Goal: Transaction & Acquisition: Purchase product/service

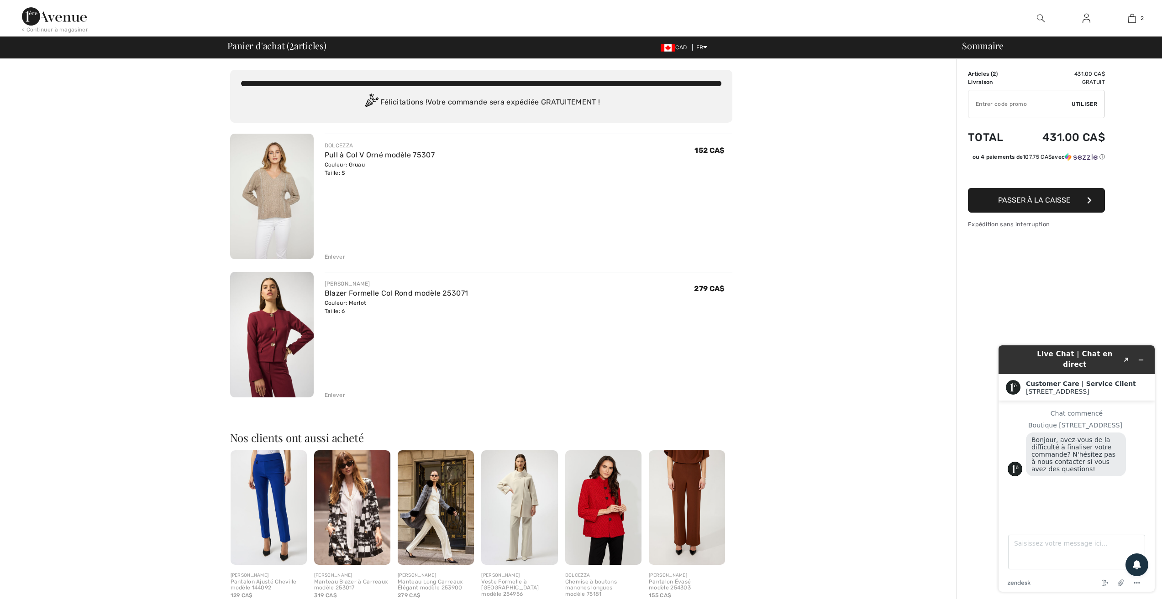
click at [1020, 199] on span "Passer à la caisse" at bounding box center [1034, 200] width 73 height 9
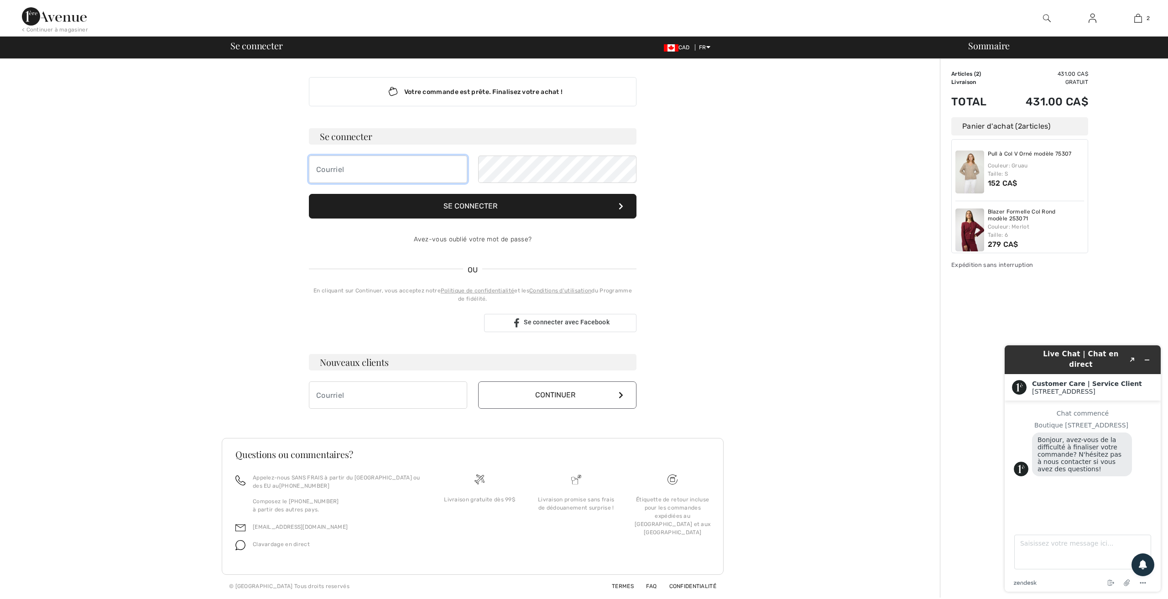
click at [322, 168] on input "email" at bounding box center [388, 169] width 158 height 27
type input "lantinj.1@gmail.com"
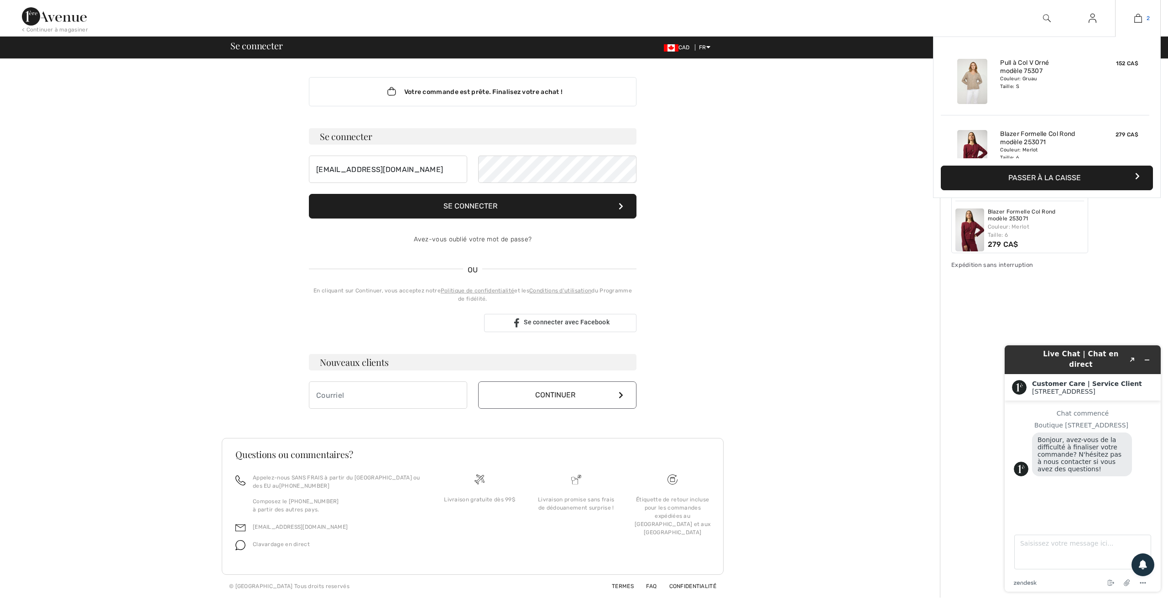
click at [1137, 20] on img at bounding box center [1139, 18] width 8 height 11
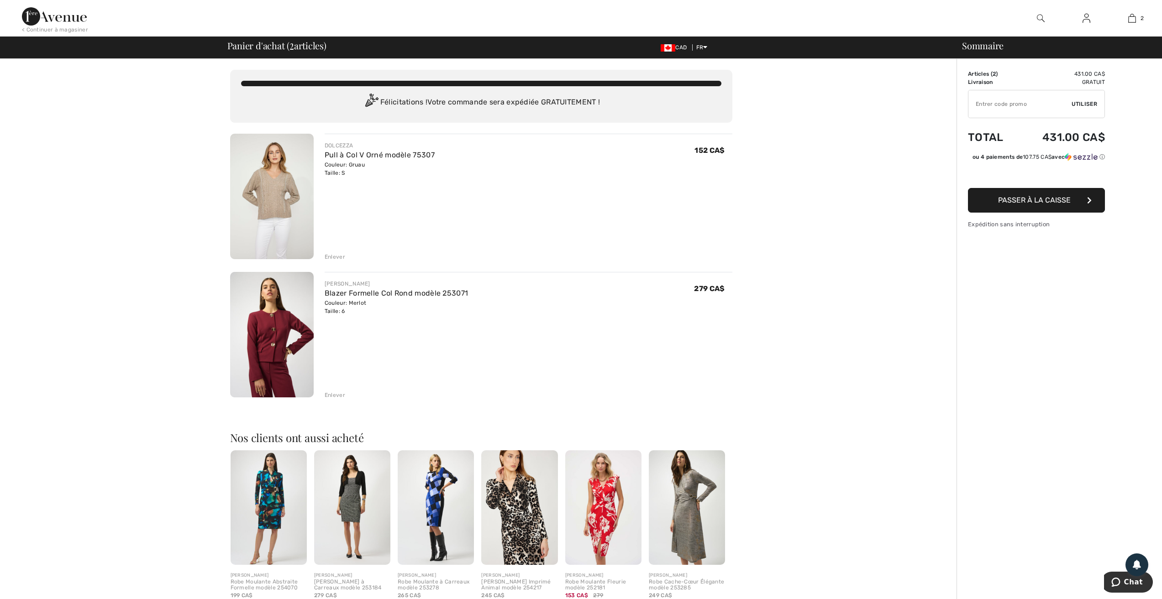
click at [269, 194] on img at bounding box center [272, 197] width 84 height 126
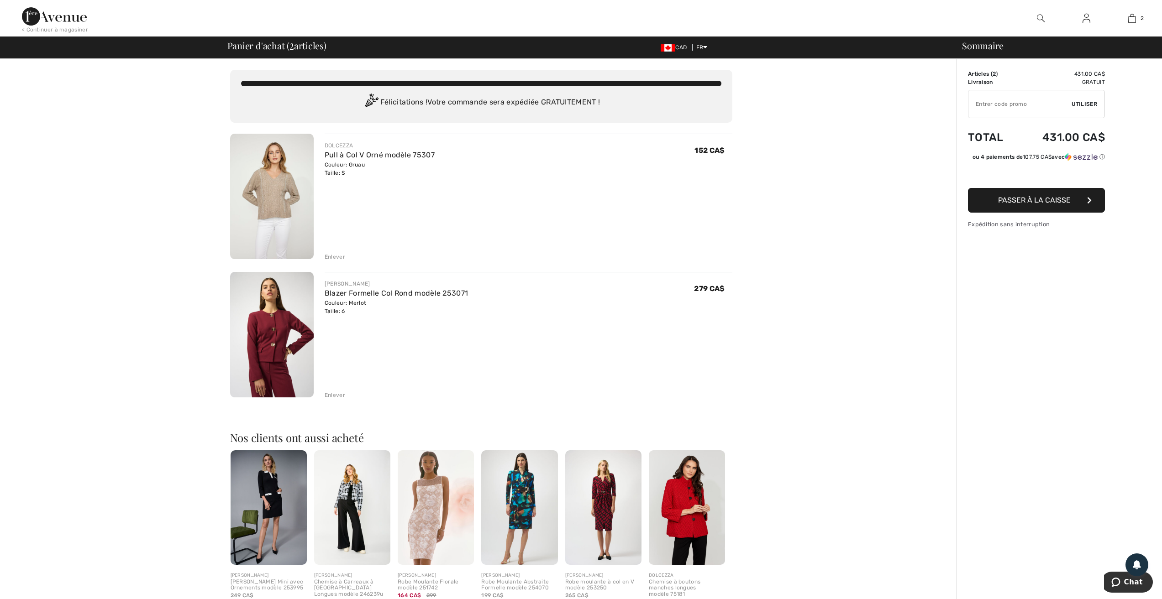
click at [271, 339] on img at bounding box center [272, 335] width 84 height 126
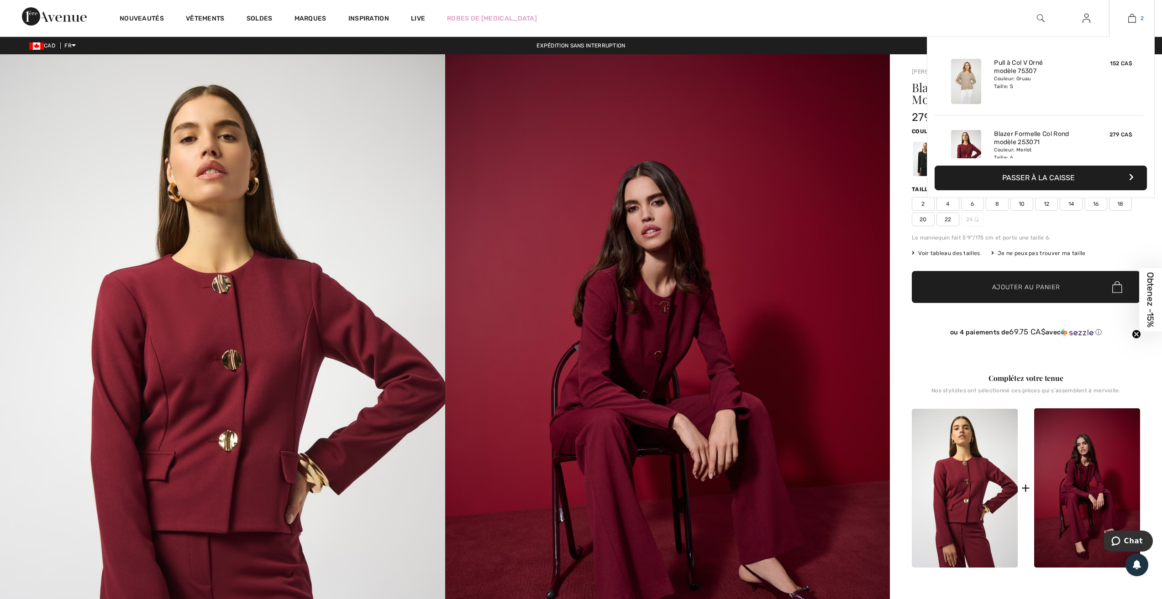
click at [1133, 18] on img at bounding box center [1132, 18] width 8 height 11
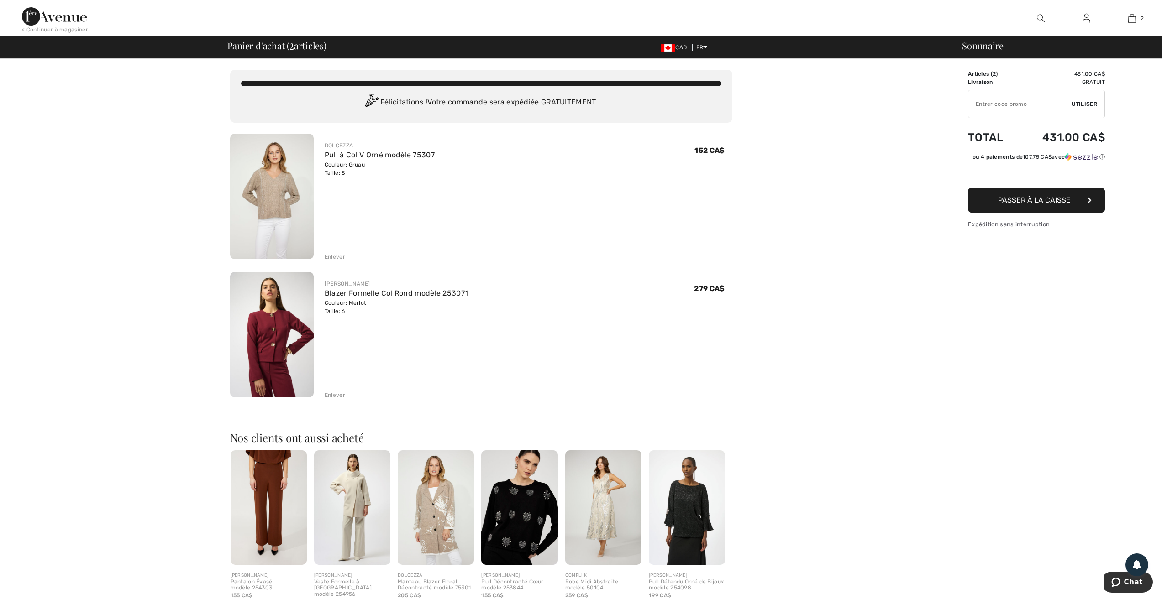
click at [1037, 202] on span "Passer à la caisse" at bounding box center [1034, 200] width 73 height 9
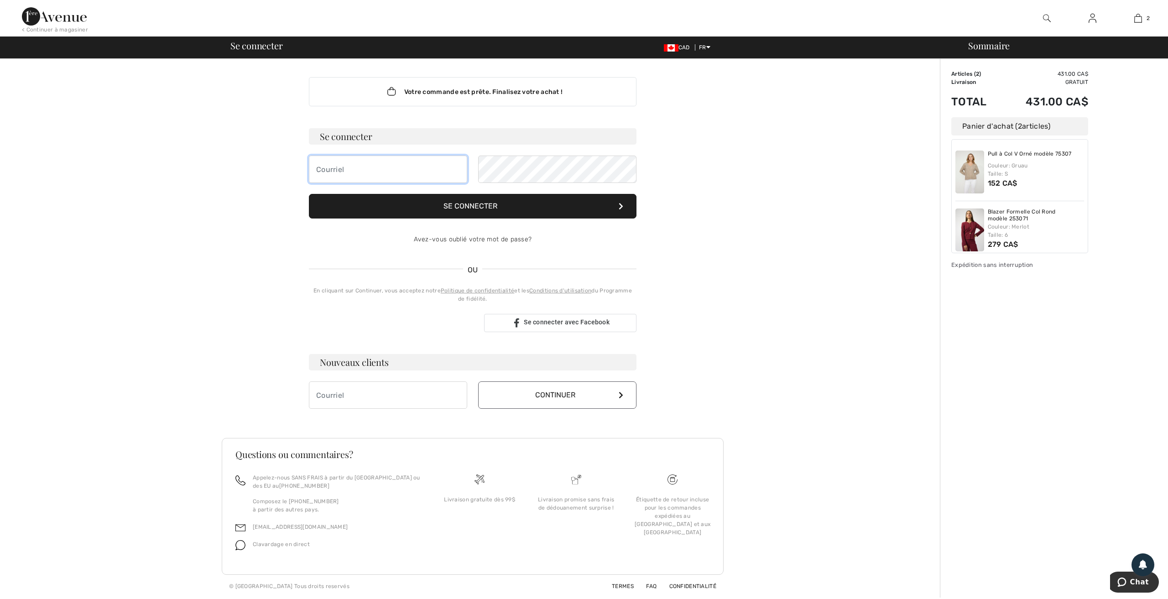
click at [317, 169] on input "email" at bounding box center [388, 169] width 158 height 27
type input "[EMAIL_ADDRESS][DOMAIN_NAME]"
drag, startPoint x: 174, startPoint y: 205, endPoint x: 187, endPoint y: 207, distance: 13.0
click at [177, 206] on div "Votre commande est prête. Finalisez votre achat ! Se connecter lantinj.1@gmail.…" at bounding box center [472, 328] width 935 height 539
click at [445, 204] on button "Se connecter" at bounding box center [473, 206] width 328 height 25
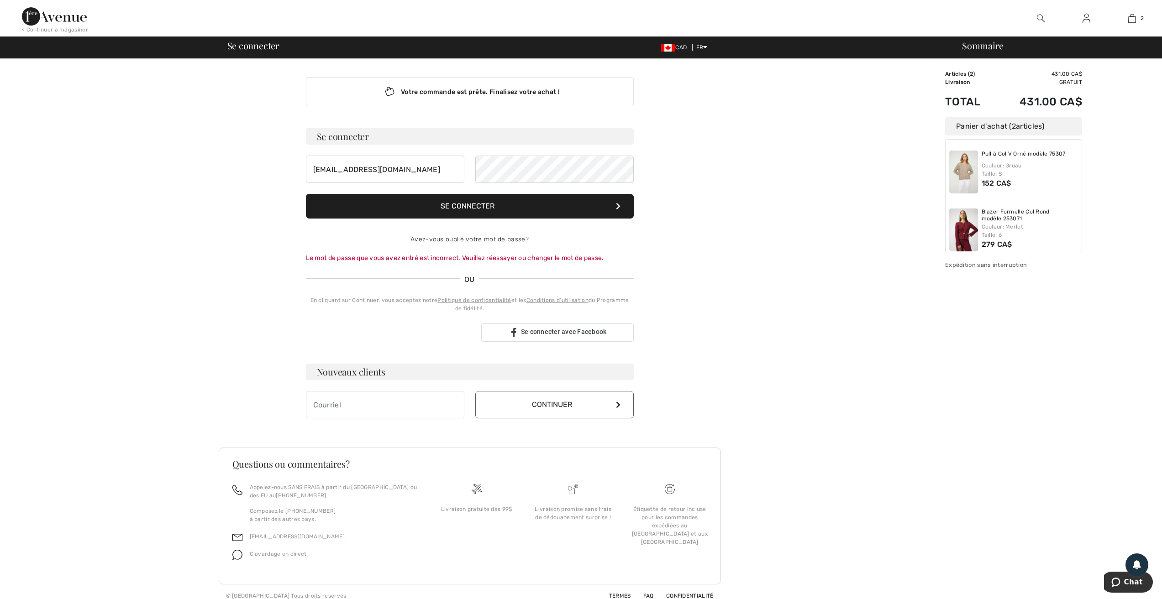
click at [467, 203] on button "Se connecter" at bounding box center [470, 206] width 328 height 25
click at [459, 202] on button "Se connecter" at bounding box center [470, 206] width 328 height 25
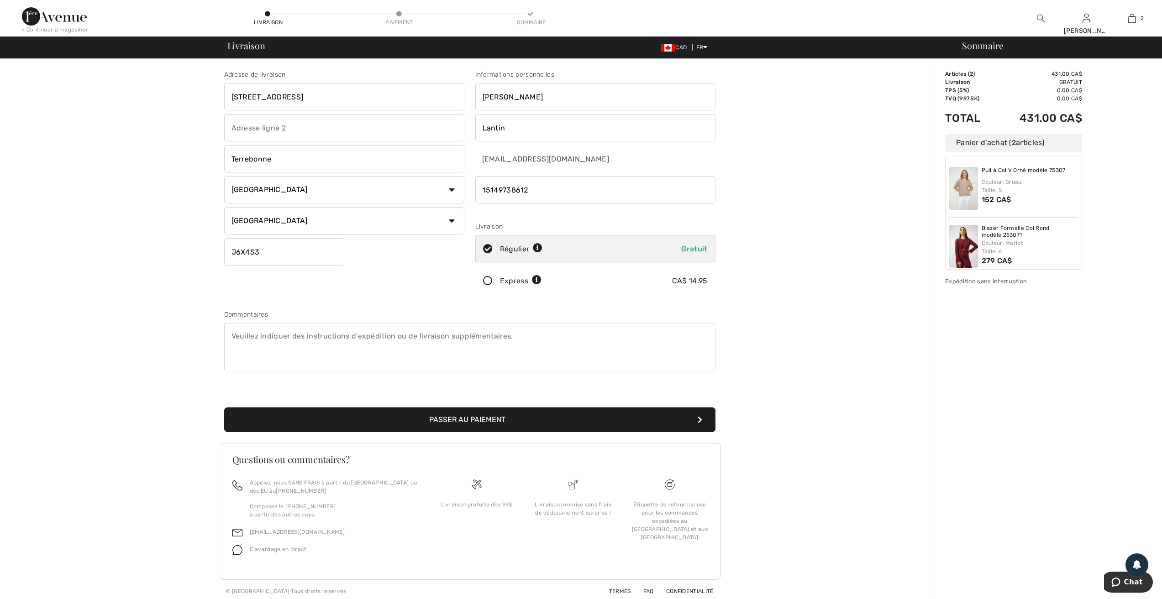
click at [468, 419] on button "Passer au paiement" at bounding box center [469, 420] width 491 height 25
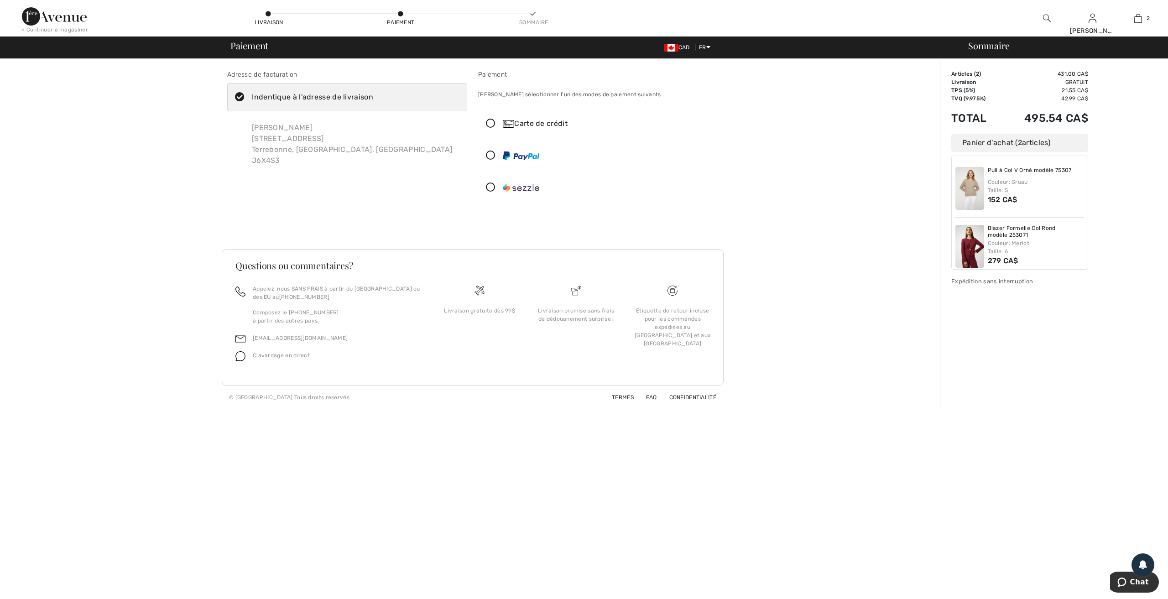
click at [489, 122] on icon at bounding box center [491, 124] width 24 height 10
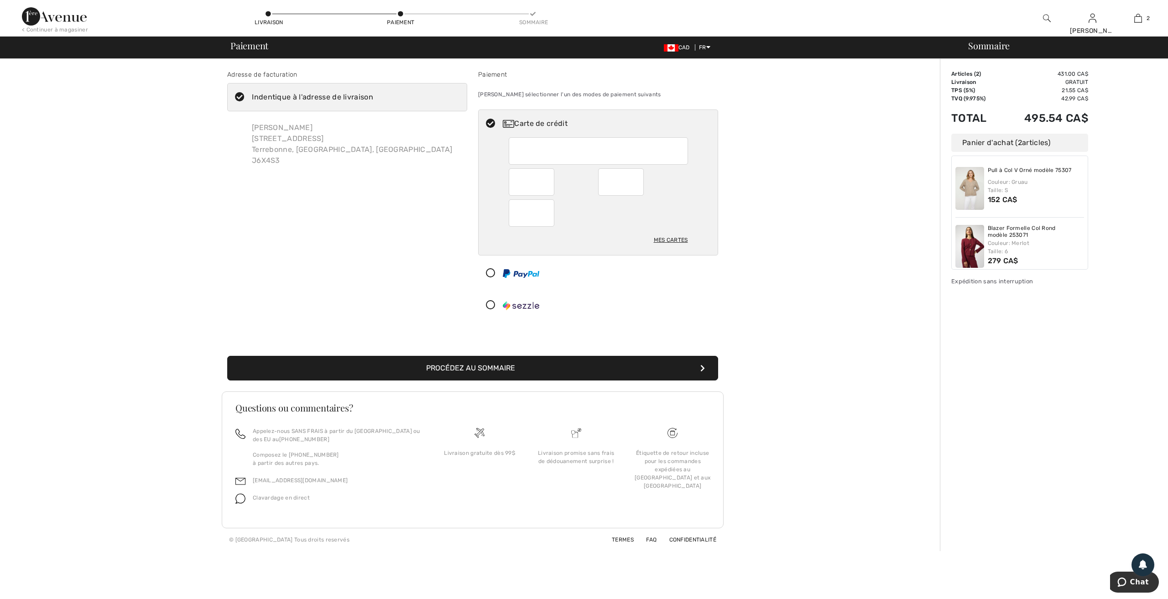
click at [514, 150] on div at bounding box center [598, 150] width 179 height 27
click at [787, 260] on div "Adresse de facturation Indentique à l'adresse de livraison Johanne Lantin 2545,…" at bounding box center [472, 305] width 935 height 492
click at [458, 370] on button "Procédez au sommaire" at bounding box center [472, 368] width 491 height 25
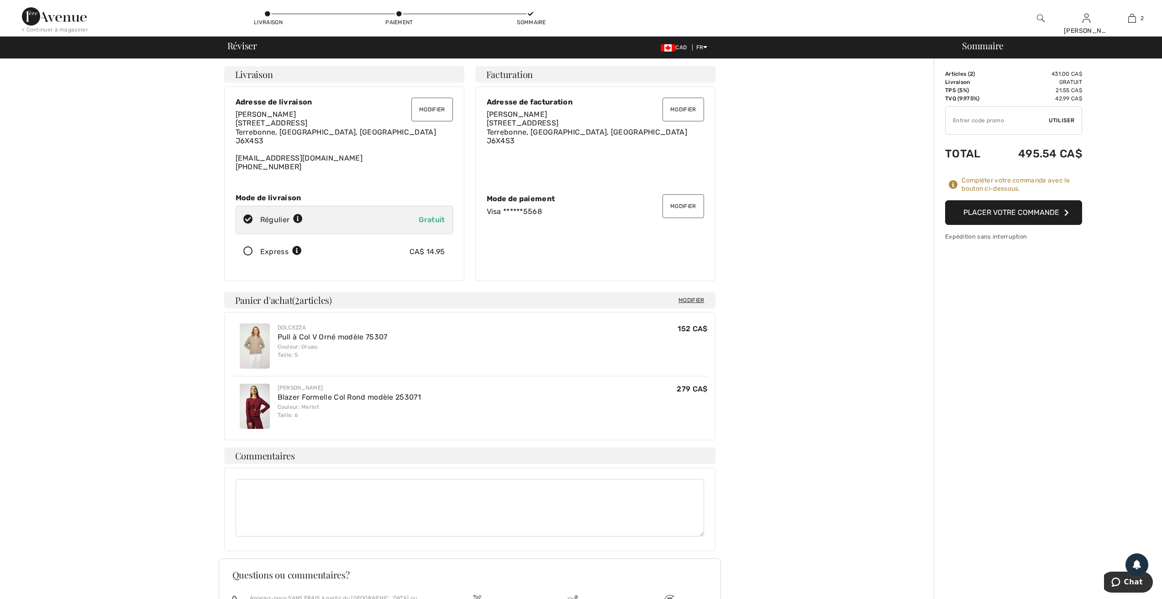
click at [1024, 212] on button "Placer votre commande" at bounding box center [1013, 212] width 137 height 25
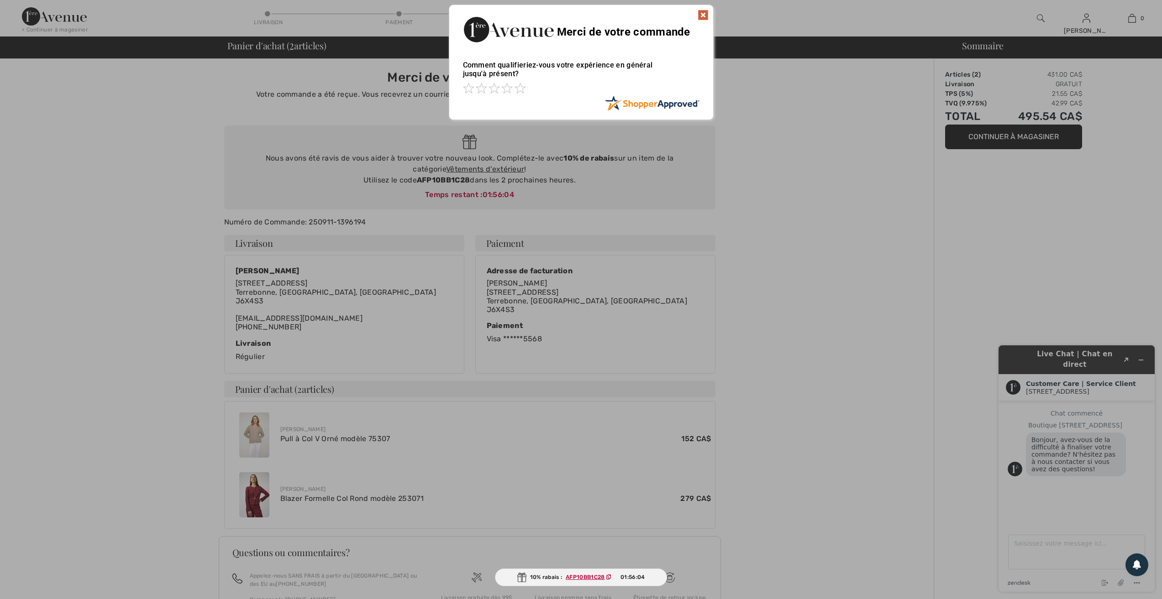
click at [702, 14] on img at bounding box center [702, 15] width 11 height 11
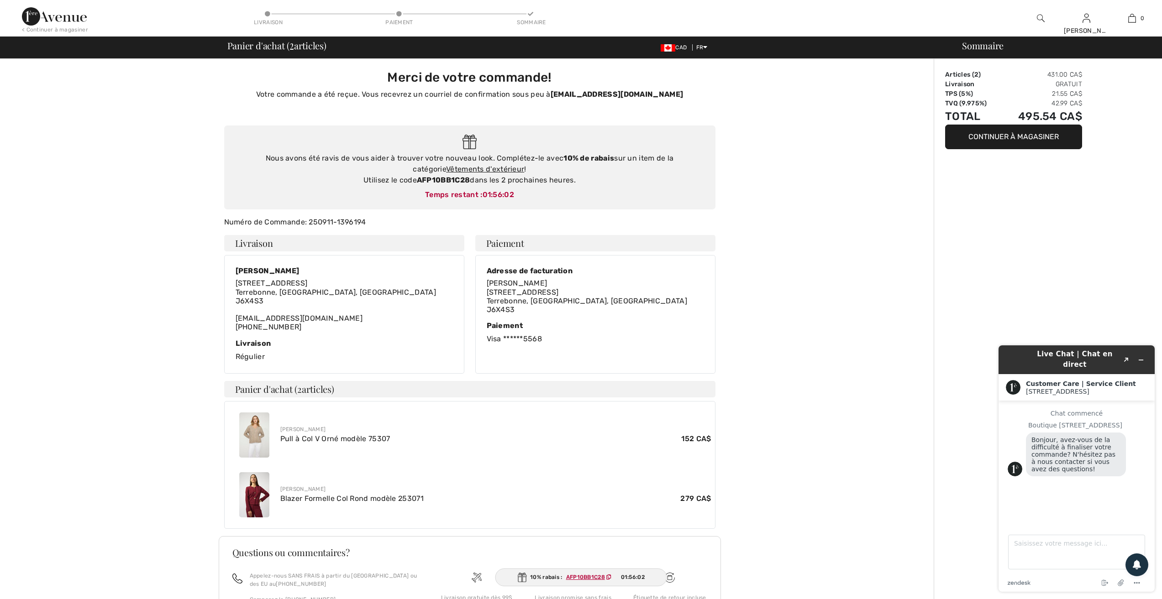
click at [254, 429] on img at bounding box center [254, 435] width 30 height 45
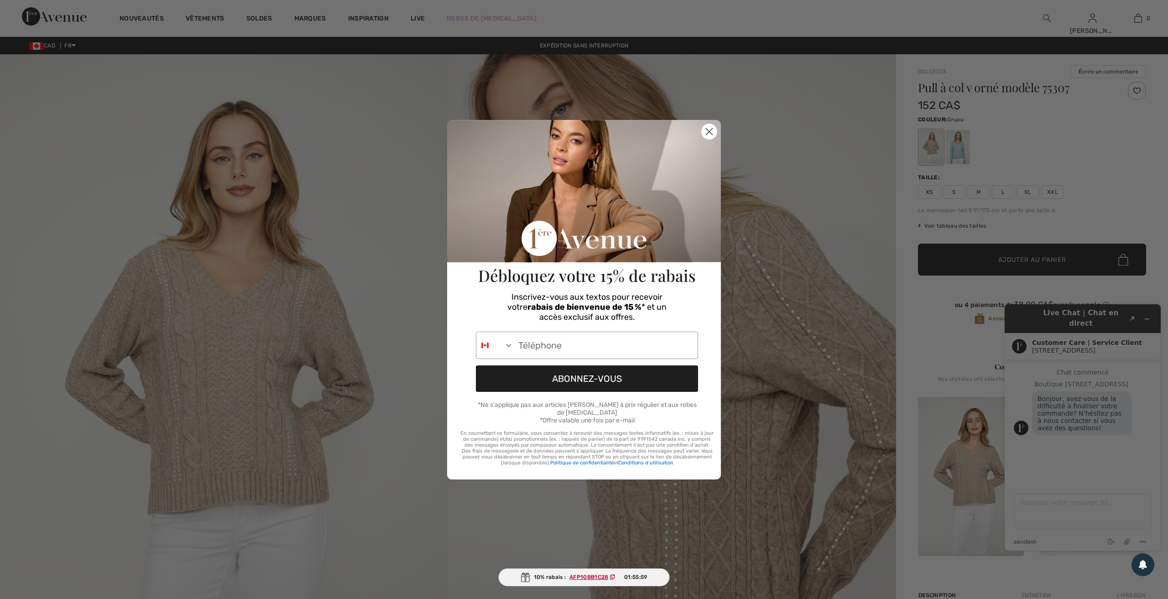
click at [712, 135] on circle "Close dialog" at bounding box center [709, 131] width 15 height 15
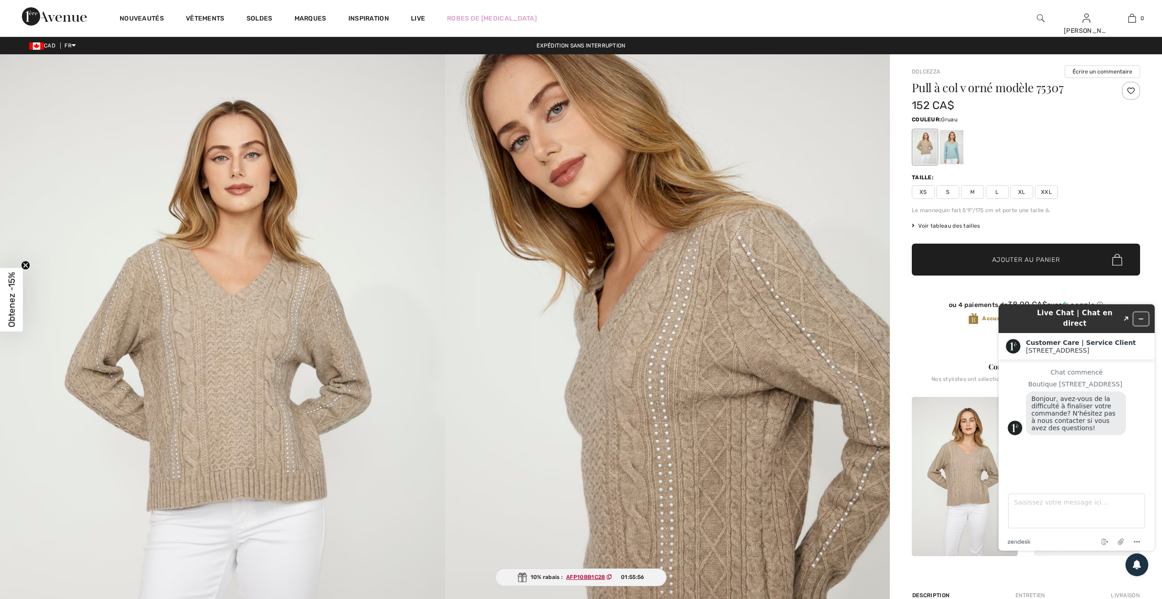
click at [1141, 316] on icon "Réduire le widget" at bounding box center [1140, 319] width 6 height 6
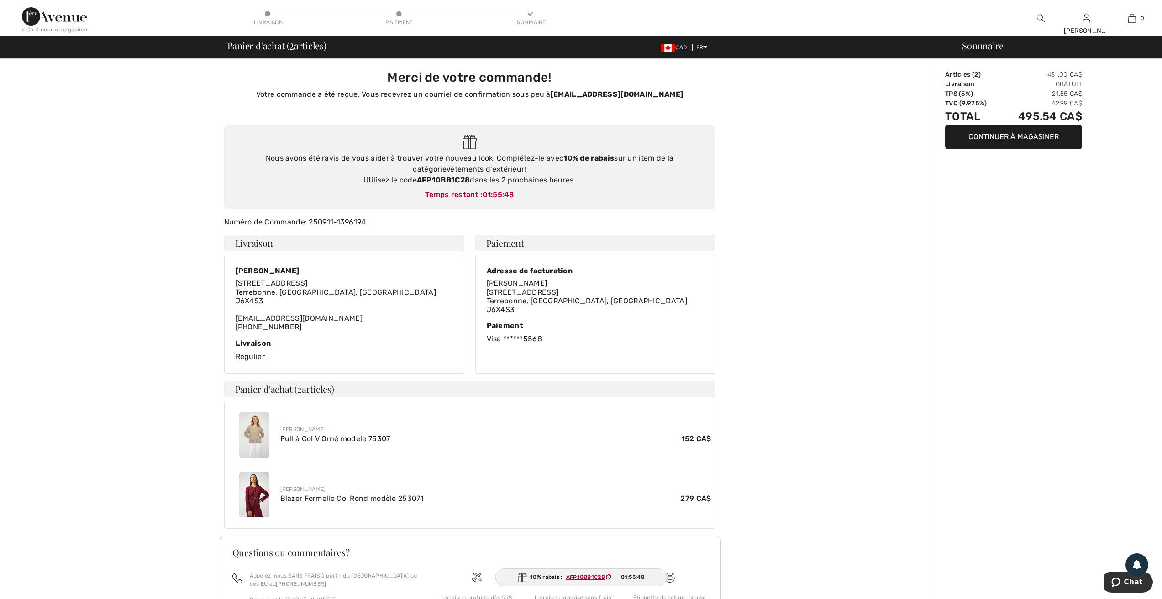
click at [255, 492] on img at bounding box center [254, 494] width 30 height 45
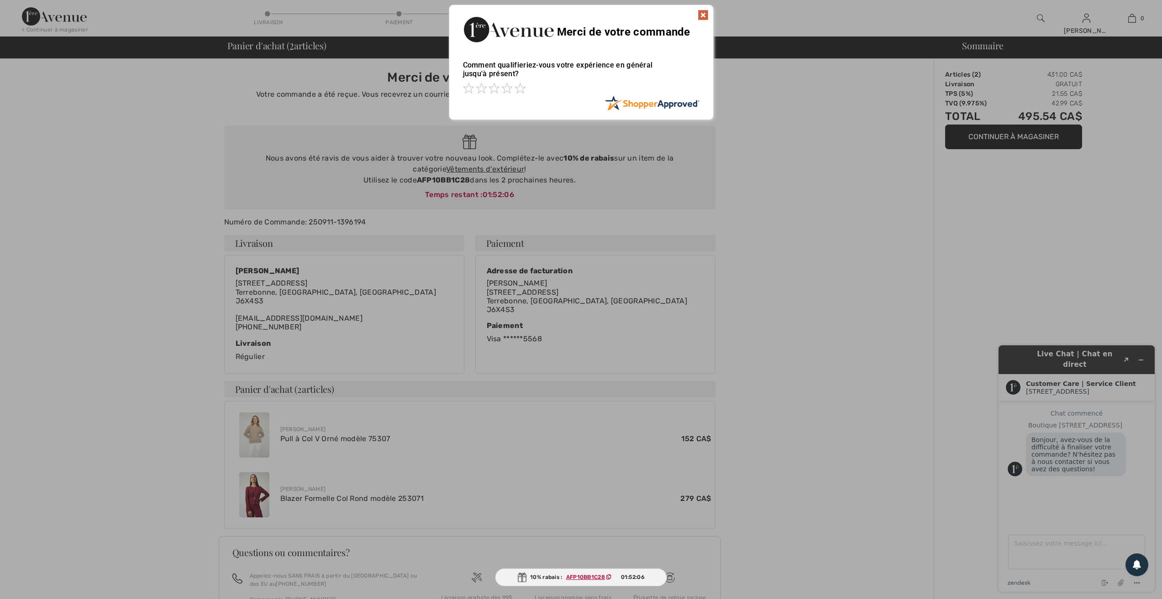
click at [703, 13] on img at bounding box center [702, 15] width 11 height 11
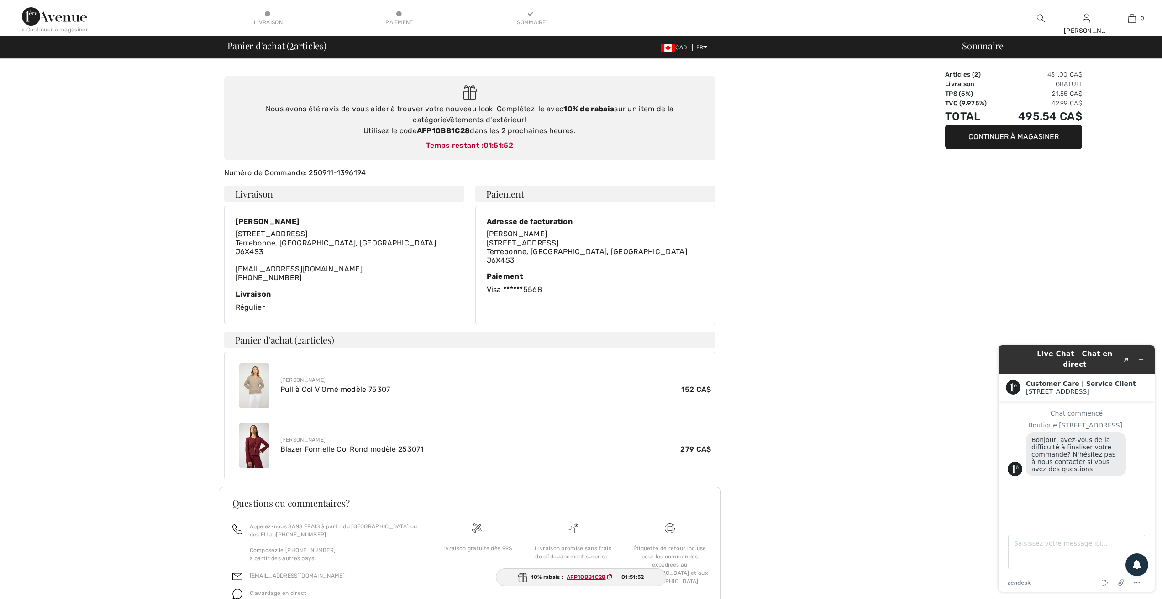
scroll to position [5, 0]
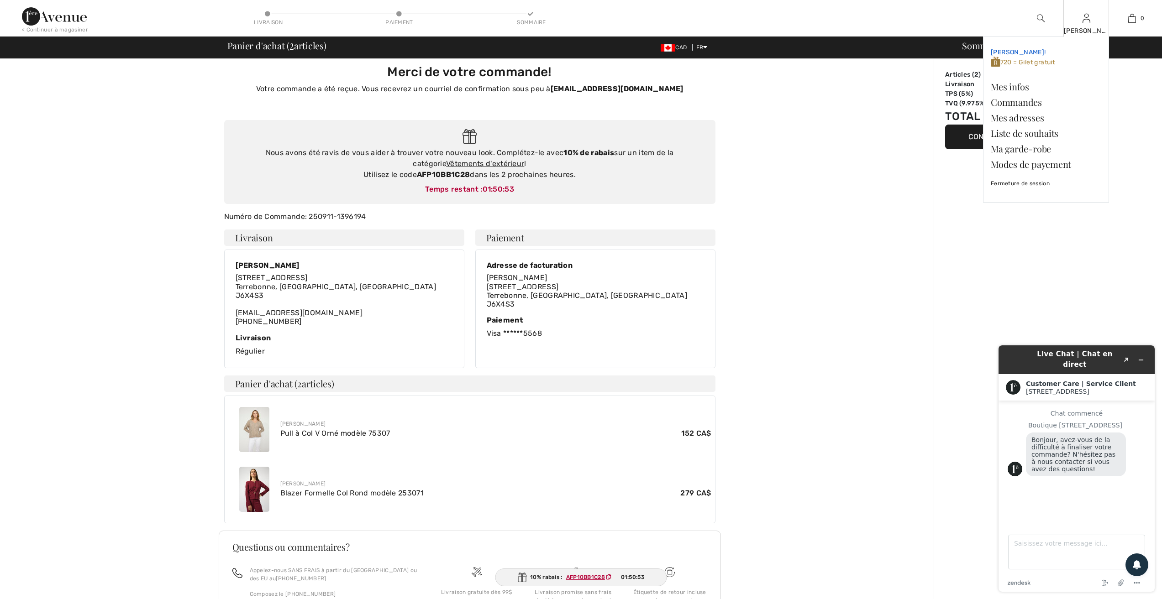
click at [1037, 57] on link "Salut, Johanne! 720 = Gilet gratuit" at bounding box center [1045, 57] width 110 height 27
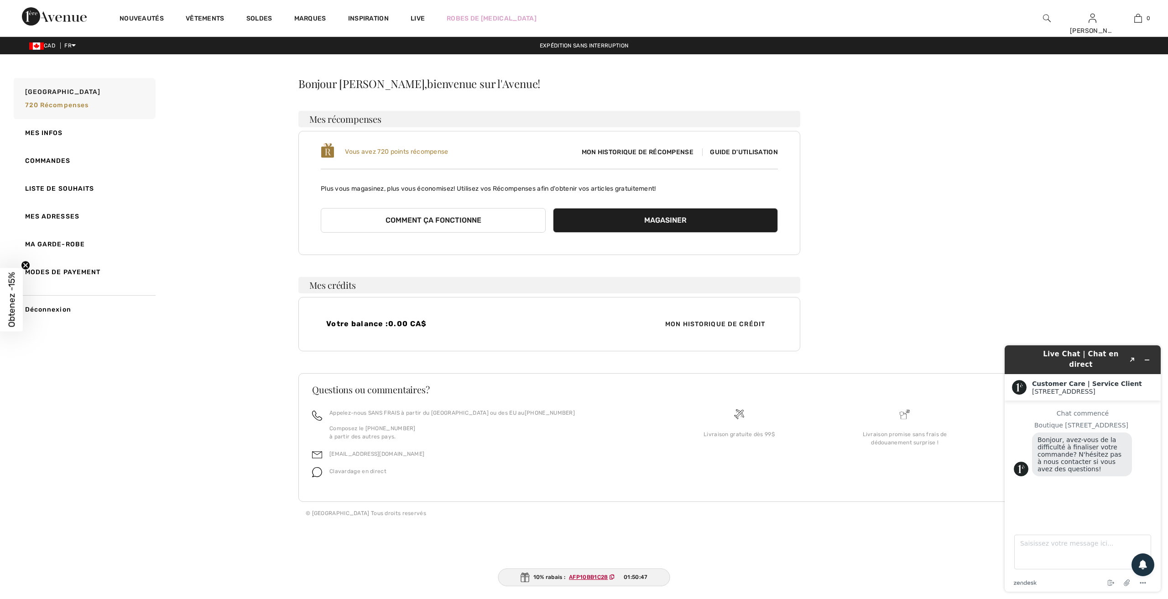
click at [419, 220] on button "Comment ça fonctionne" at bounding box center [433, 220] width 225 height 25
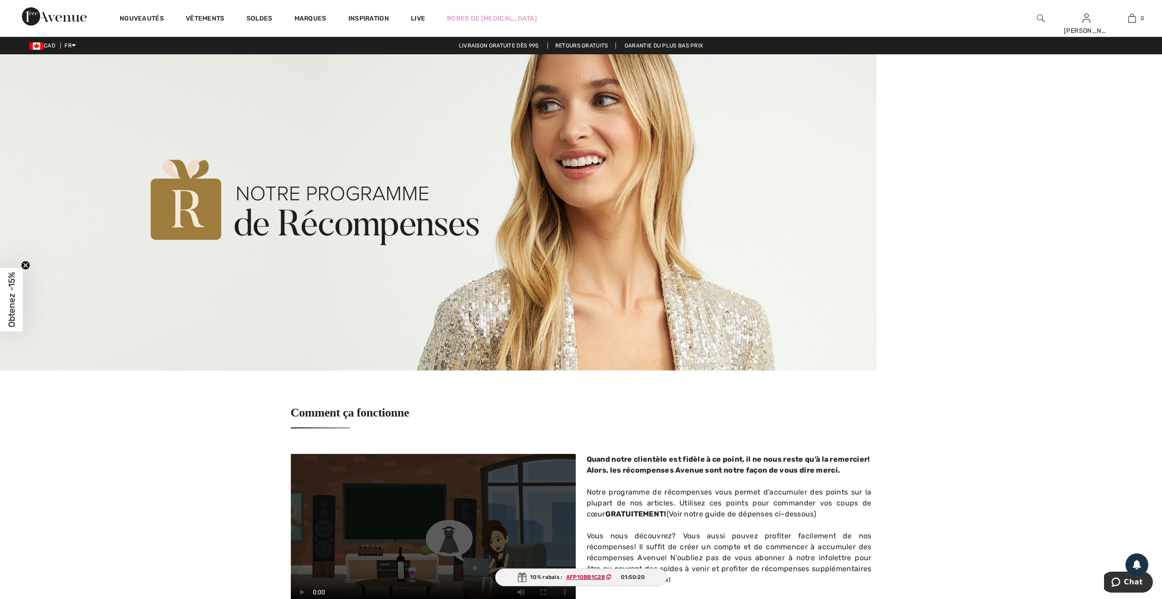
click at [139, 14] on div "Nouveautés" at bounding box center [142, 18] width 66 height 37
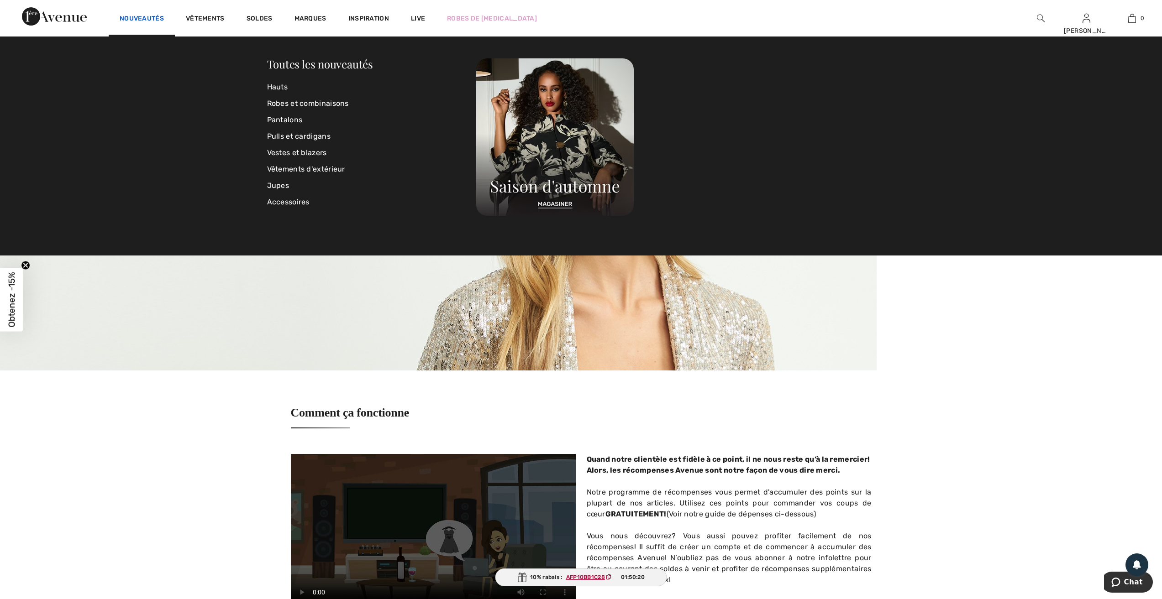
click at [139, 19] on link "Nouveautés" at bounding box center [142, 20] width 44 height 10
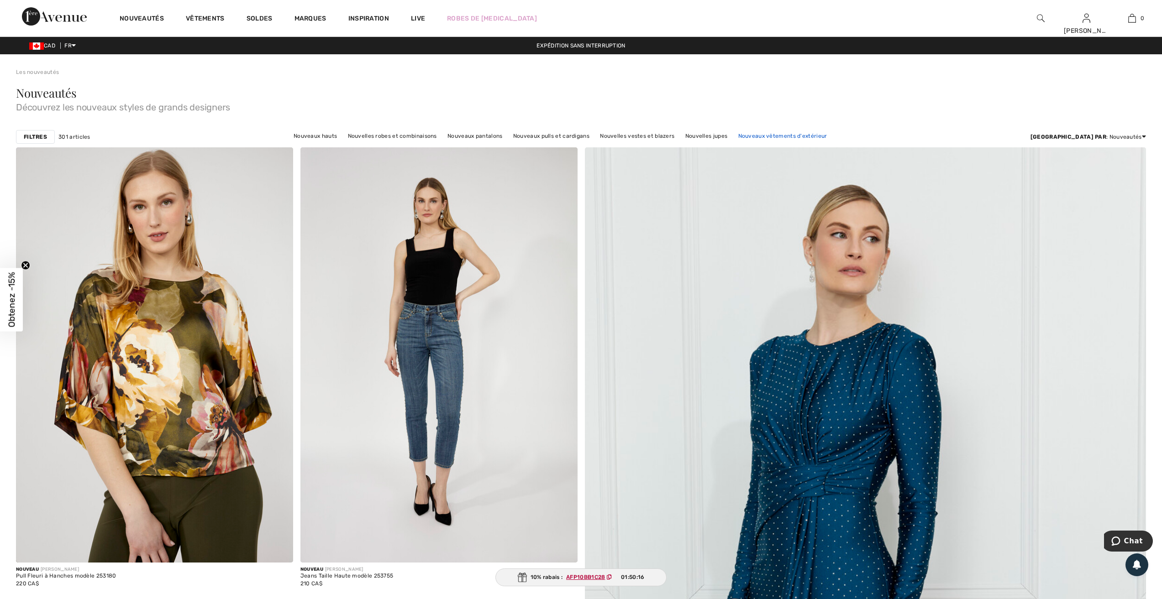
click at [791, 135] on link "Nouveaux vêtements d'extérieur" at bounding box center [782, 136] width 98 height 12
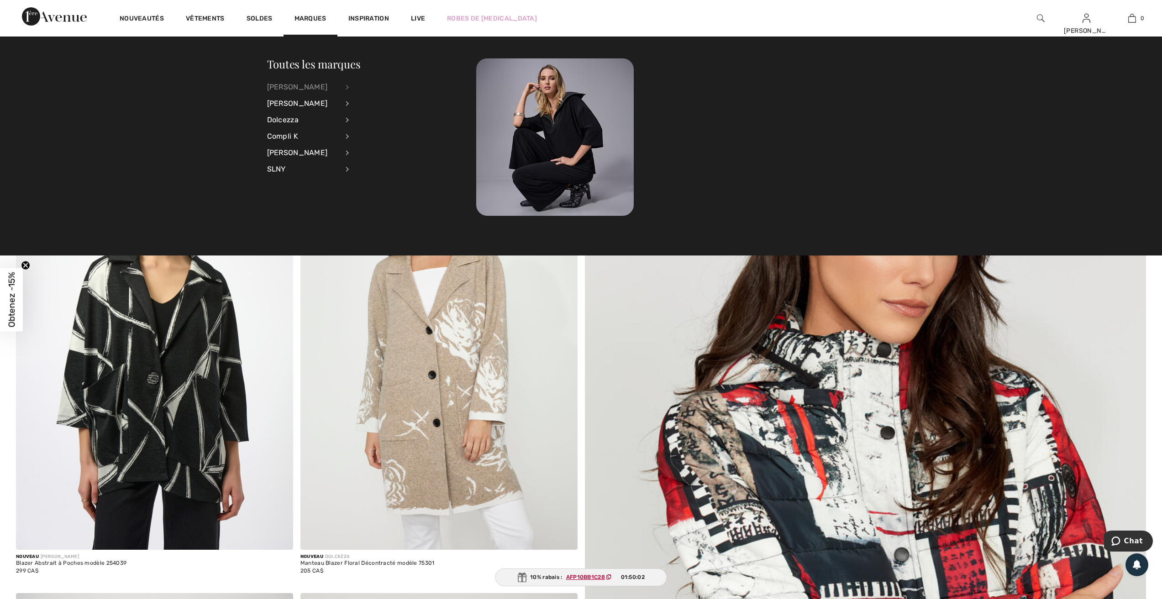
click at [314, 83] on div "[PERSON_NAME]" at bounding box center [303, 87] width 72 height 16
click at [388, 206] on link "Vêtements d'extérieur" at bounding box center [397, 206] width 73 height 15
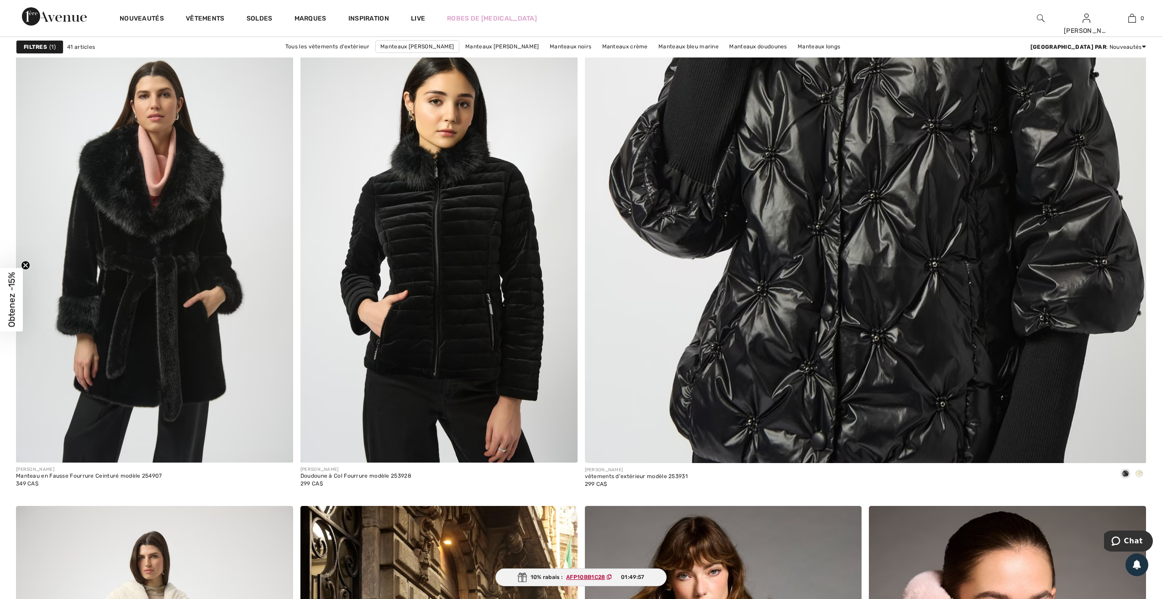
scroll to position [593, 0]
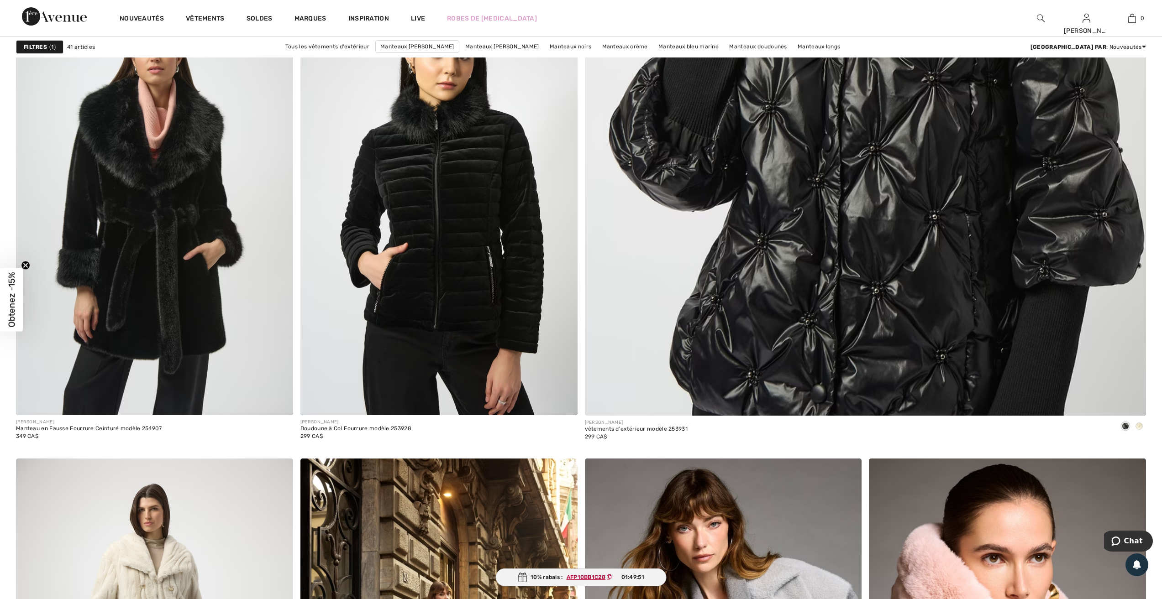
click at [527, 576] on div "10% rabais : AFP10BB1C28 01:49:51" at bounding box center [580, 578] width 171 height 18
click at [535, 576] on div "10% rabais : AFP10BB1C28 01:49:43" at bounding box center [580, 578] width 173 height 18
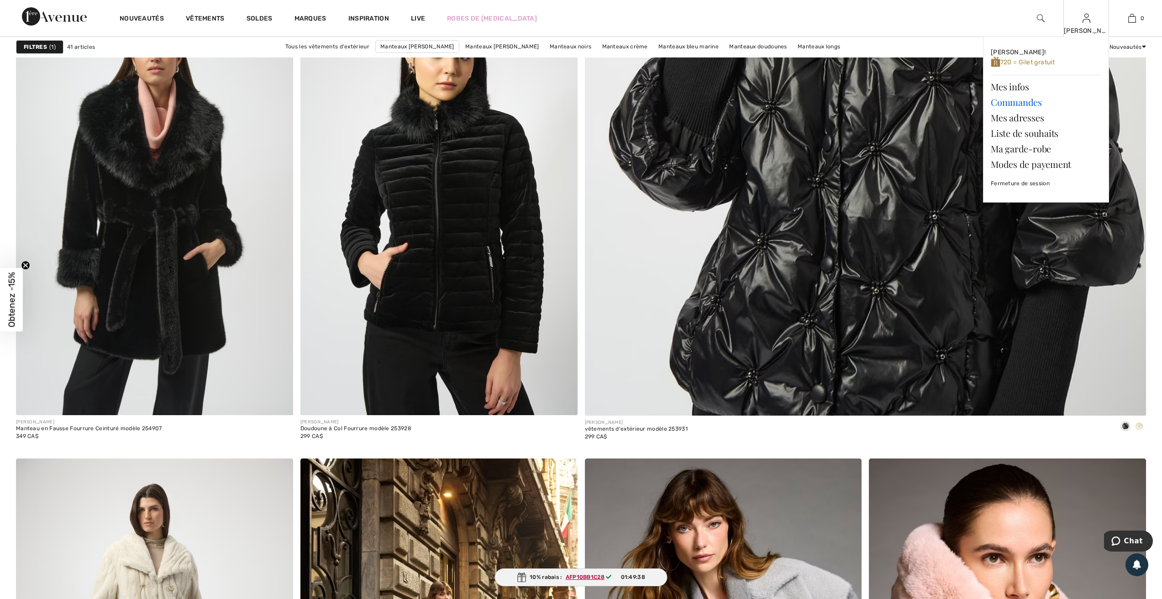
click at [1011, 101] on link "Commandes" at bounding box center [1045, 102] width 110 height 16
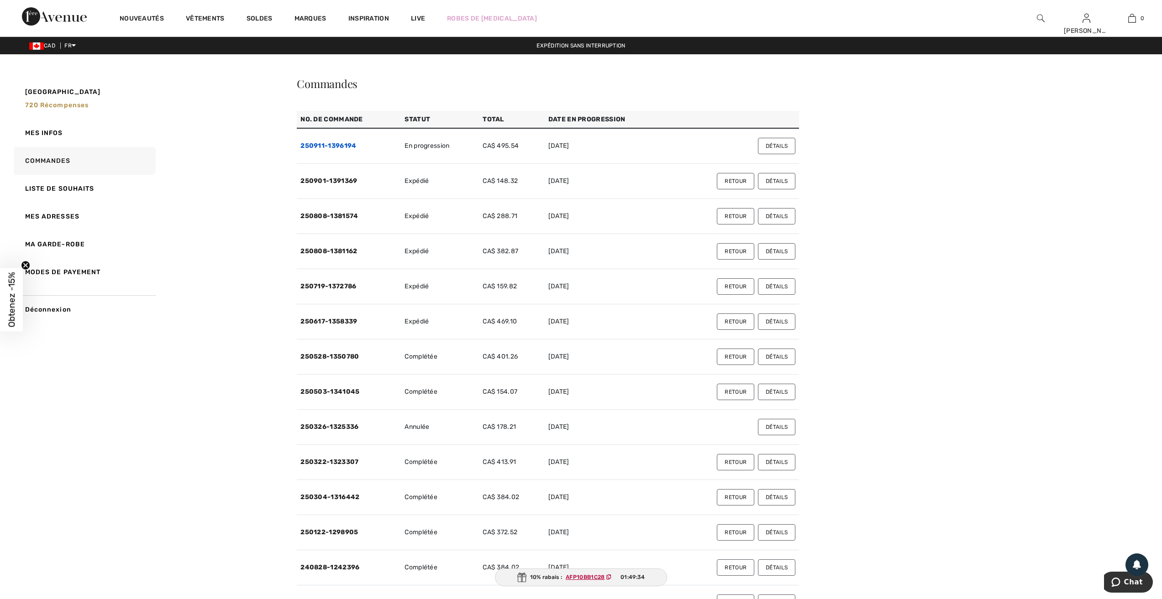
click at [316, 145] on link "250911-1396194" at bounding box center [328, 146] width 56 height 8
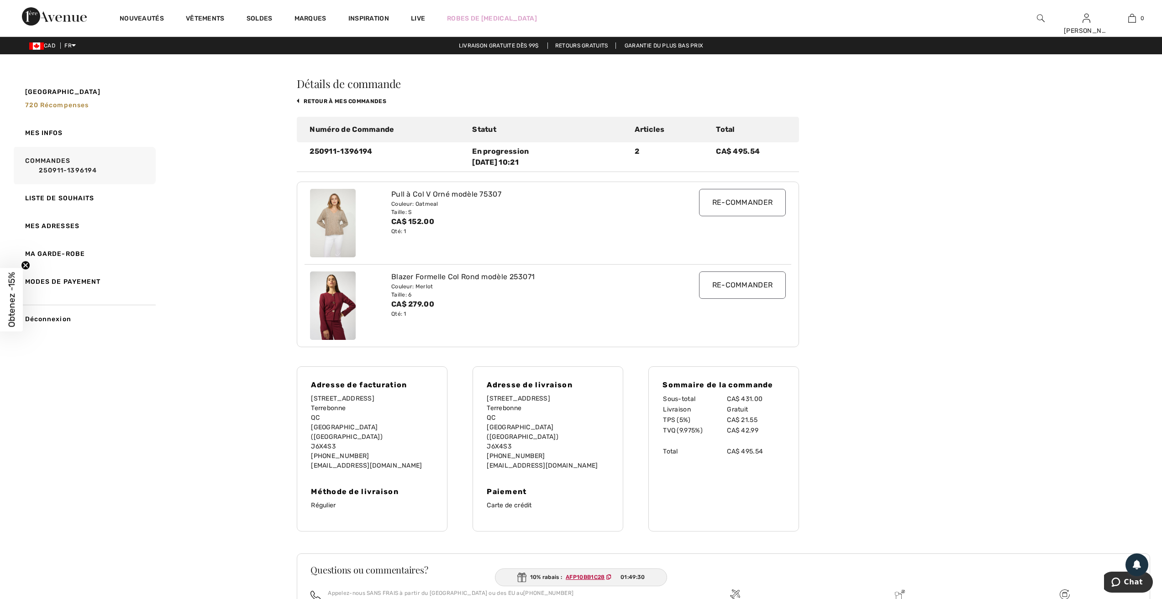
scroll to position [91, 0]
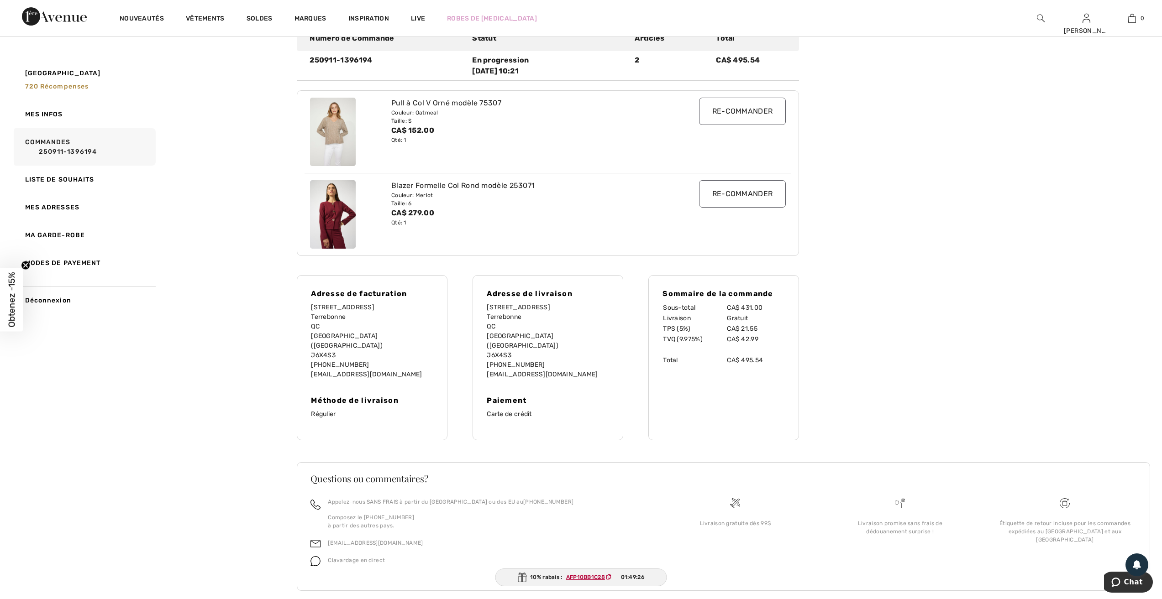
click at [644, 575] on span "01:49:26" at bounding box center [633, 577] width 24 height 8
click at [648, 577] on div "10% rabais : AFP10BB1C28 01:49:25" at bounding box center [581, 578] width 172 height 18
click at [635, 574] on span "01:49:24" at bounding box center [633, 577] width 24 height 8
click at [544, 579] on div "10% rabais : AFP10BB1C28 01:49:23" at bounding box center [581, 578] width 173 height 18
click at [1022, 382] on div "Détails de commande retour à mes commandes Numéro de Commande Statut Articles T…" at bounding box center [723, 300] width 853 height 627
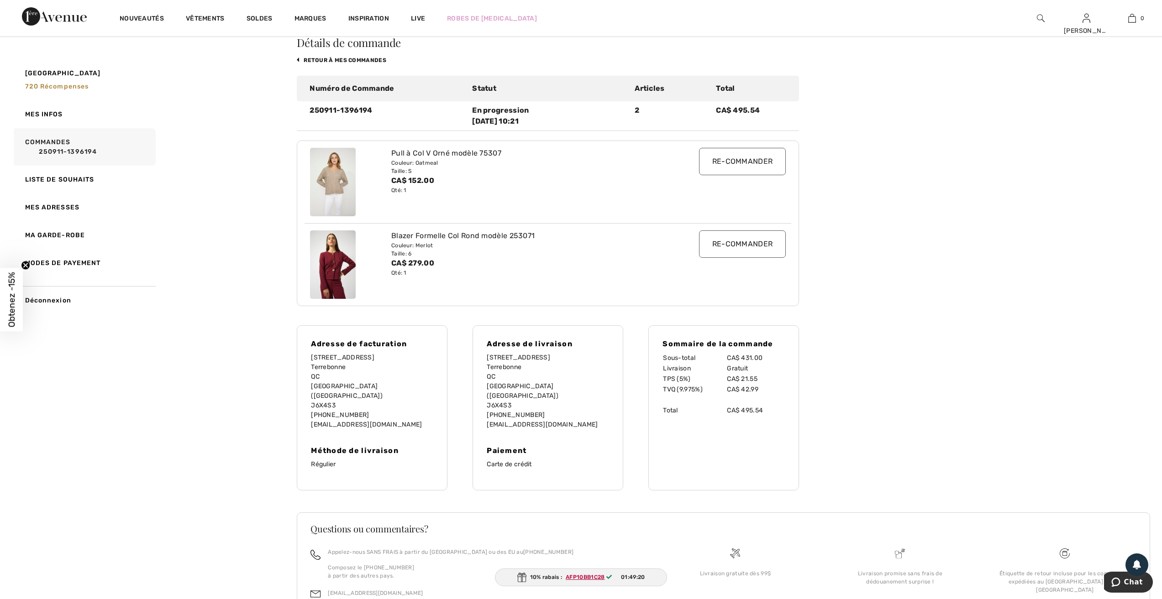
scroll to position [0, 0]
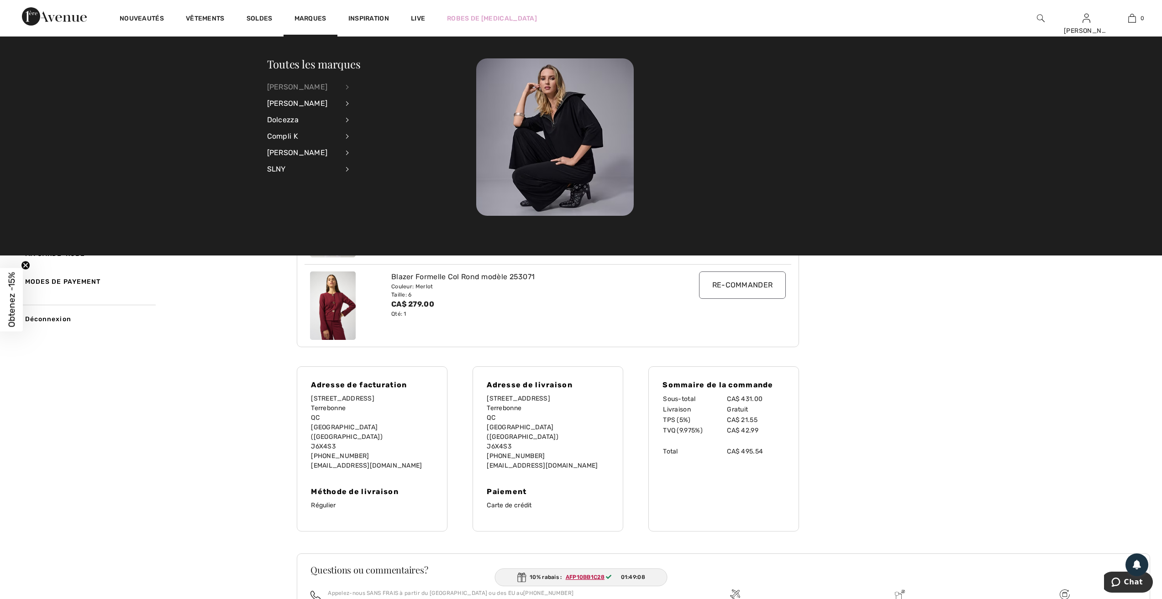
click at [299, 85] on div "[PERSON_NAME]" at bounding box center [303, 87] width 72 height 16
click at [385, 206] on link "Vêtements d'extérieur" at bounding box center [397, 206] width 73 height 15
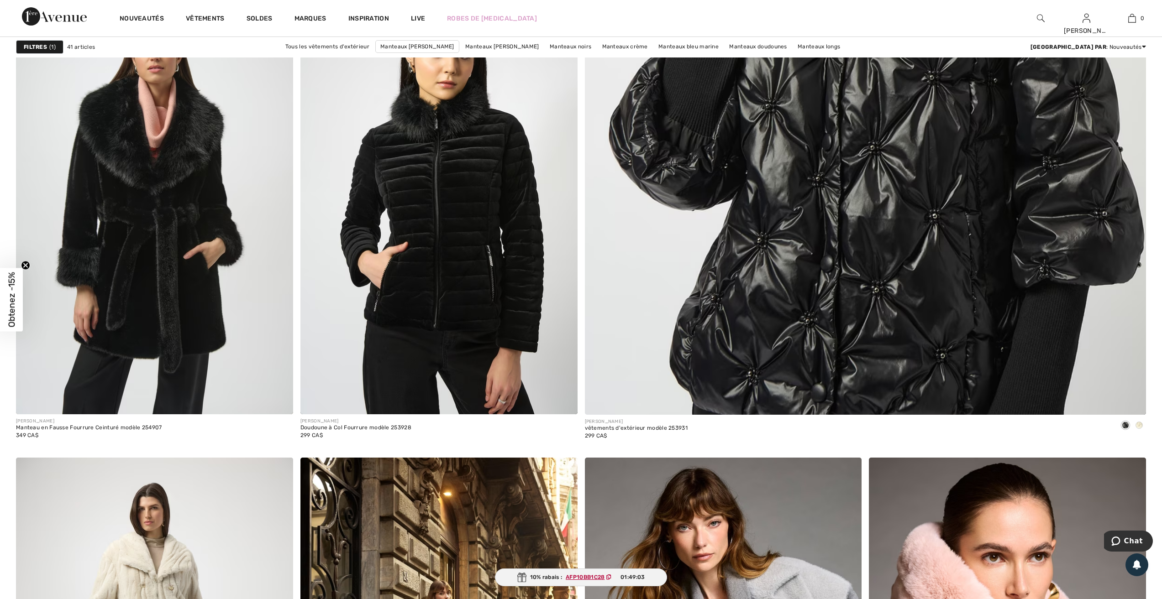
scroll to position [639, 0]
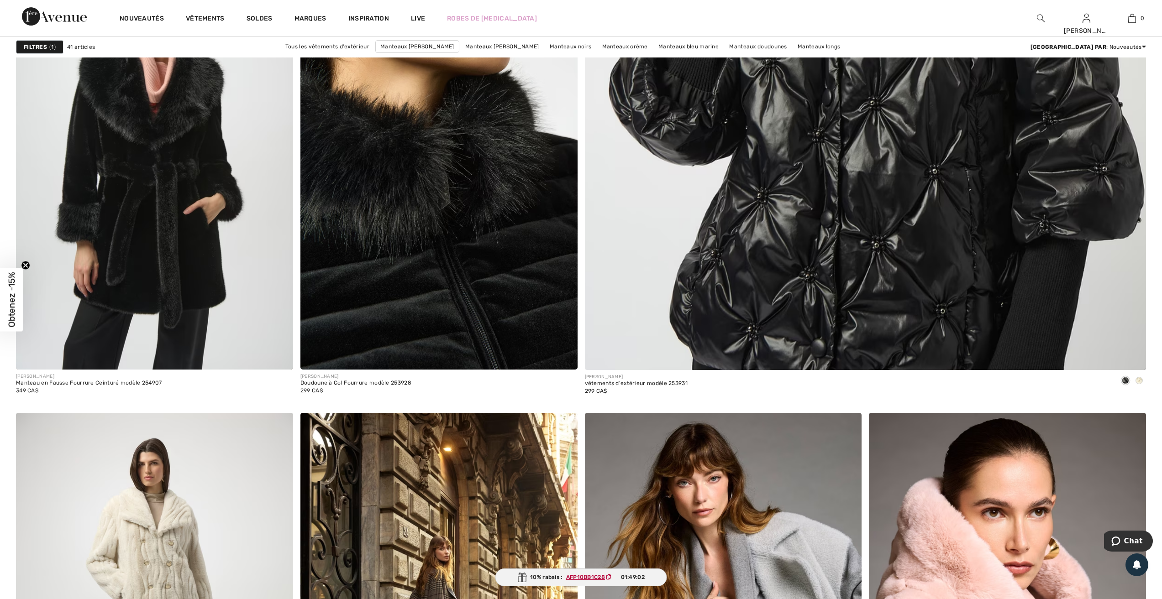
click at [443, 183] on img at bounding box center [438, 161] width 277 height 415
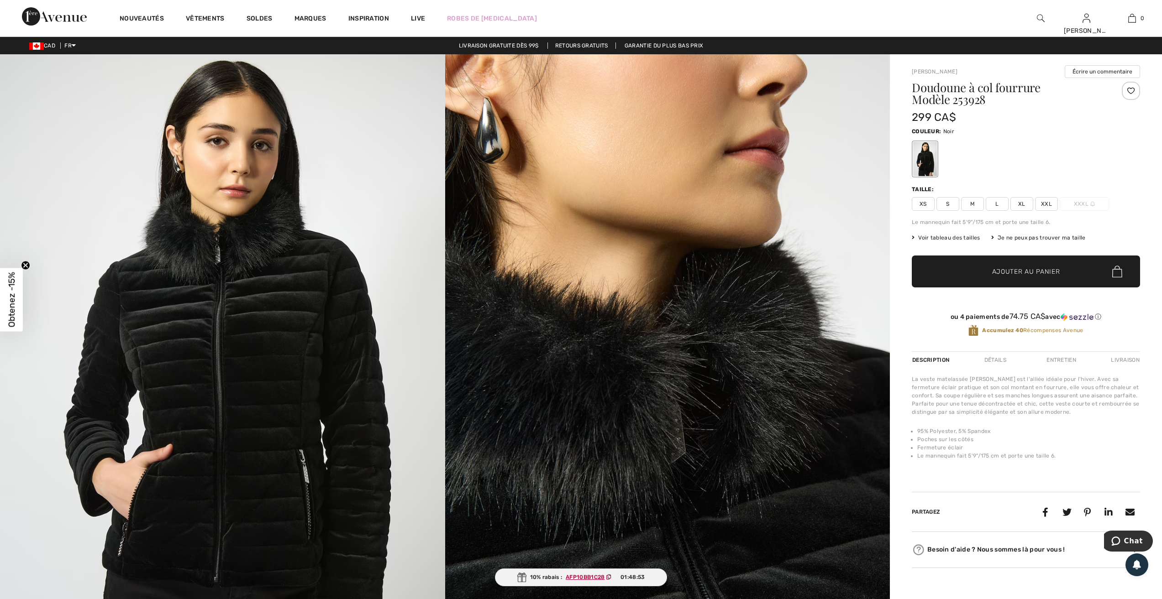
click at [582, 577] on ins "AFP10BB1C28" at bounding box center [585, 577] width 39 height 6
click at [610, 576] on icon at bounding box center [608, 577] width 5 height 5
click at [632, 573] on div "10% rabais : AFP10BB1C28 01:48:50" at bounding box center [580, 578] width 173 height 18
drag, startPoint x: 535, startPoint y: 576, endPoint x: 545, endPoint y: 572, distance: 11.3
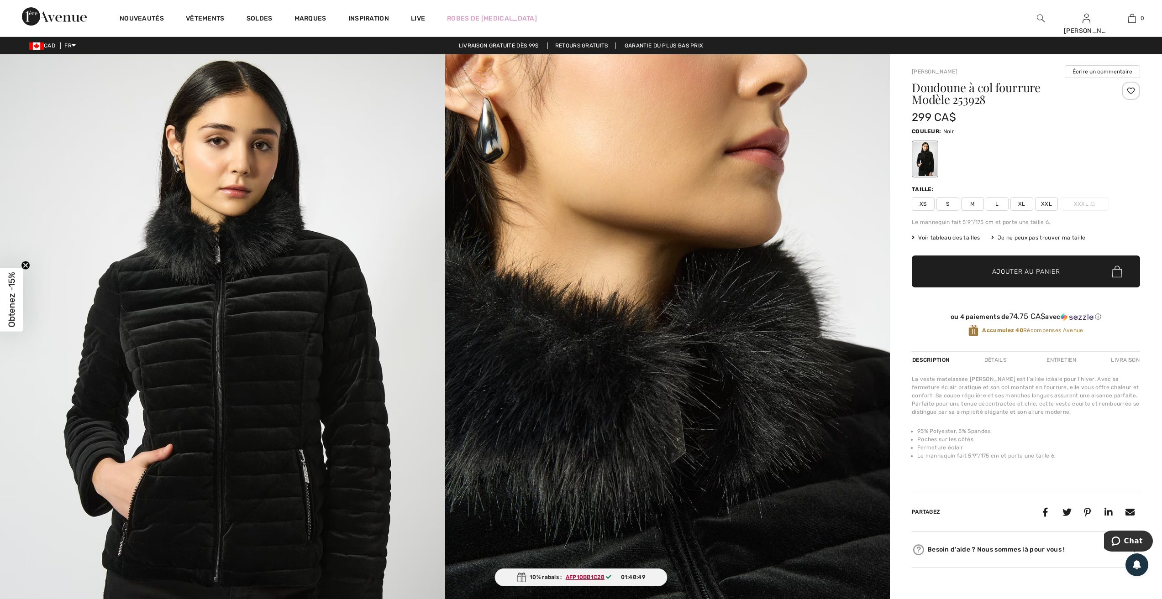
click at [538, 574] on div "10% rabais : AFP10BB1C28 01:48:49" at bounding box center [580, 578] width 173 height 18
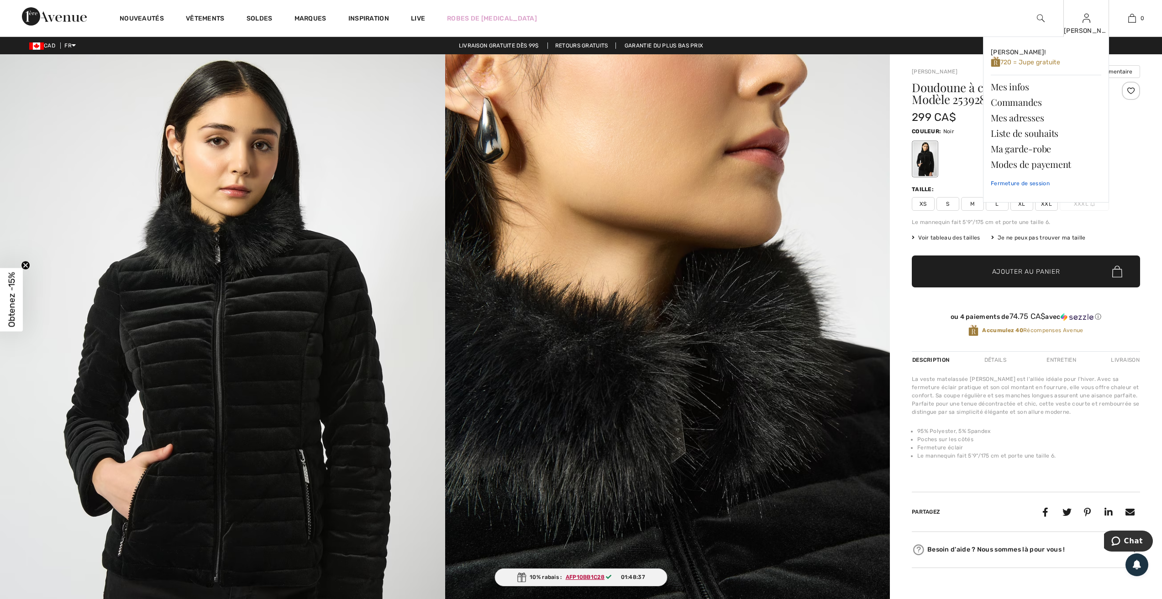
click at [1004, 183] on link "Fermeture de session" at bounding box center [1045, 183] width 110 height 23
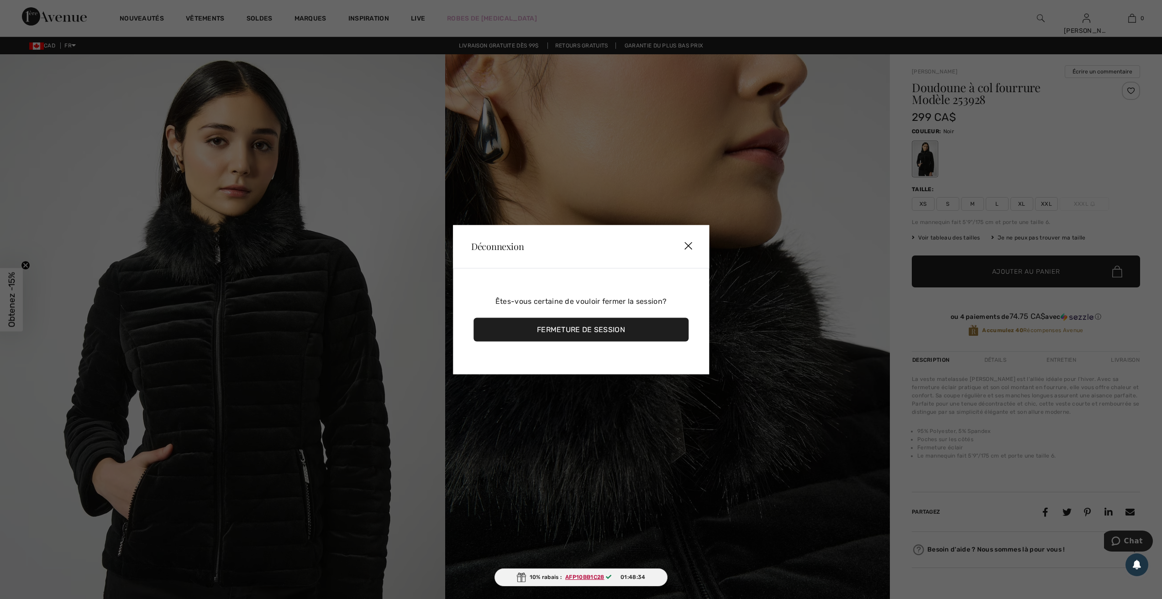
click at [571, 327] on div "Fermeture de session" at bounding box center [580, 330] width 215 height 24
